Goal: Information Seeking & Learning: Learn about a topic

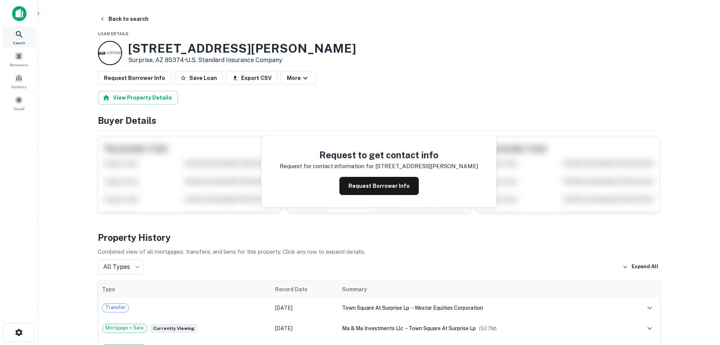
click at [19, 31] on icon at bounding box center [19, 34] width 9 height 9
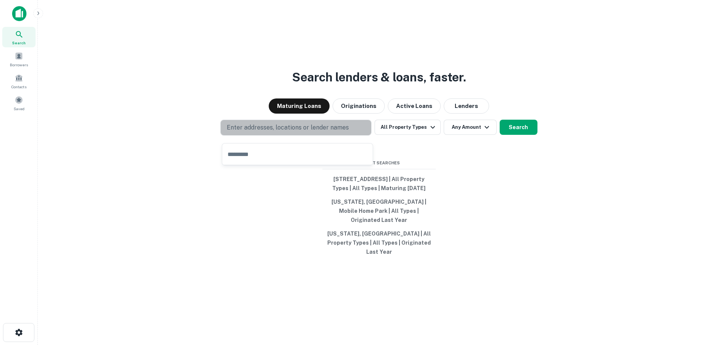
click at [270, 132] on p "Enter addresses, locations or lender names" at bounding box center [288, 127] width 122 height 9
click at [264, 132] on p "Enter addresses, locations or lender names" at bounding box center [288, 127] width 122 height 9
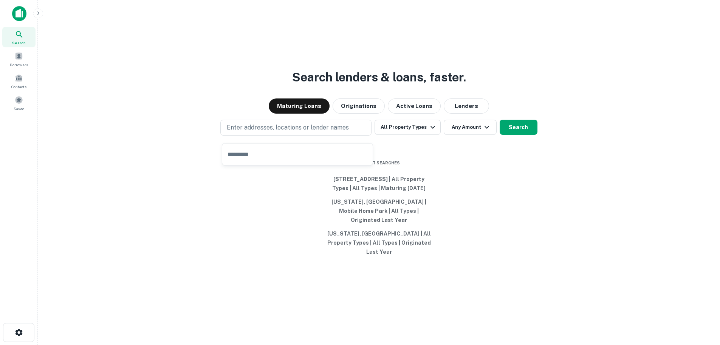
type input "**********"
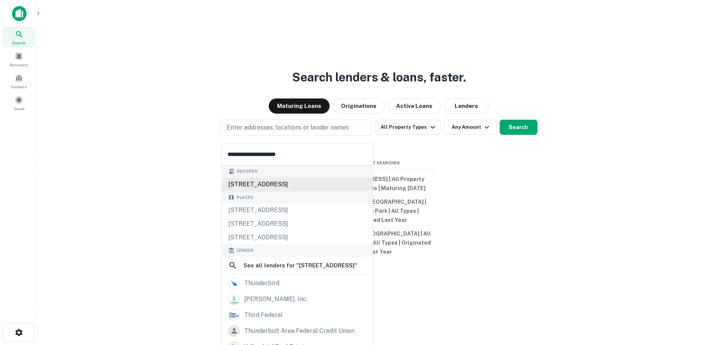
click at [301, 185] on div "3131 e thunderbird rd, phoenix, az, 85032" at bounding box center [297, 184] width 151 height 14
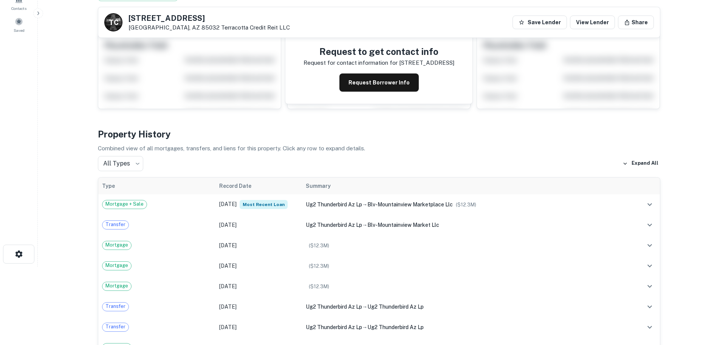
scroll to position [76, 0]
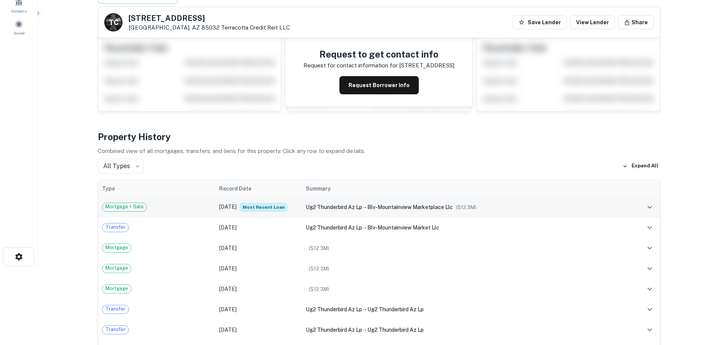
click at [385, 212] on td "ug2 thunderbird az lp → blv-mountainview marketplace llc ($ 12.3M )" at bounding box center [469, 207] width 335 height 20
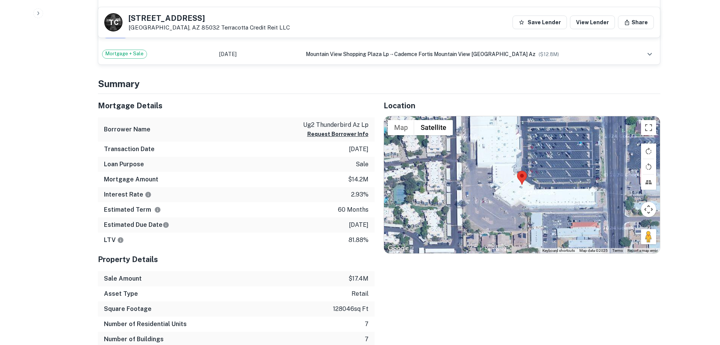
scroll to position [492, 0]
drag, startPoint x: 378, startPoint y: 246, endPoint x: 345, endPoint y: 258, distance: 35.8
click at [345, 258] on h5 "Property Details" at bounding box center [236, 259] width 277 height 11
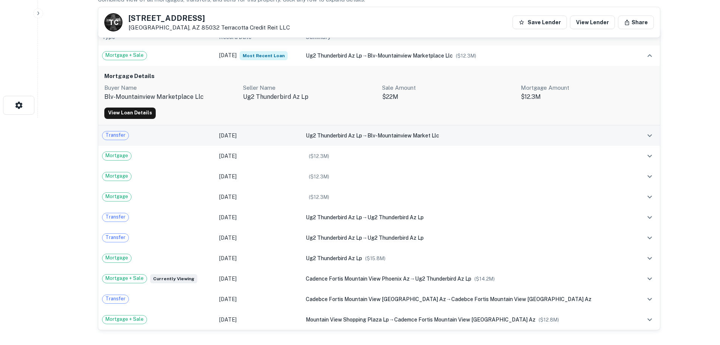
scroll to position [0, 0]
